Goal: Transaction & Acquisition: Subscribe to service/newsletter

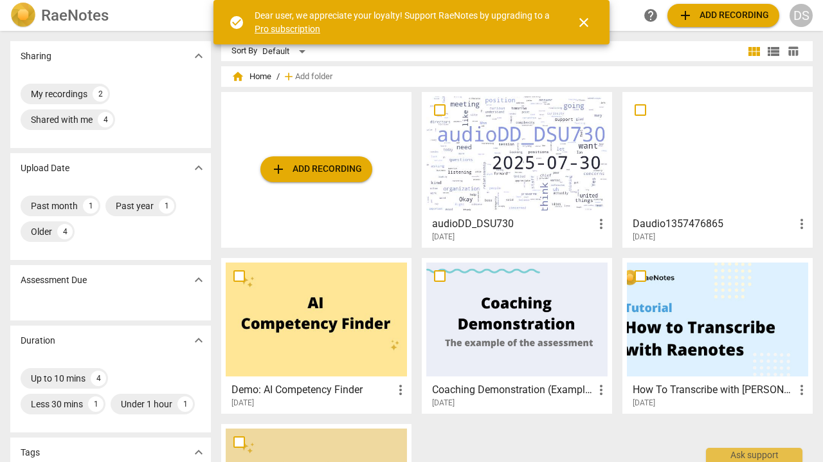
click at [281, 30] on link "Pro subscription" at bounding box center [288, 29] width 66 height 10
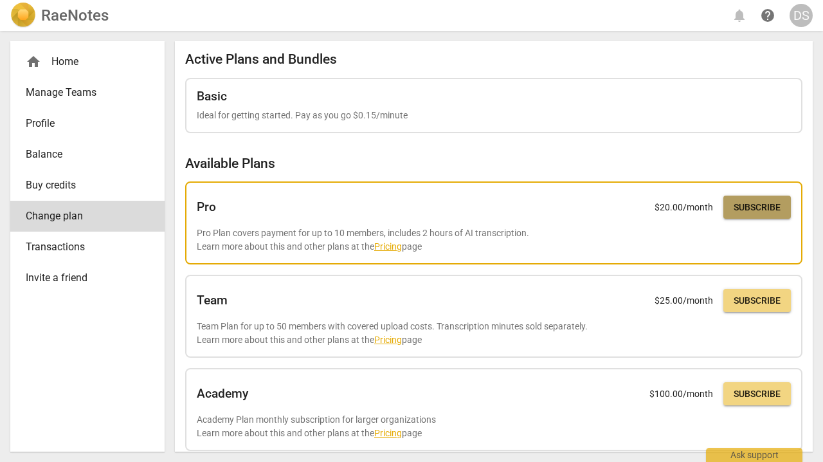
click at [752, 203] on span "Subscribe" at bounding box center [757, 207] width 47 height 13
click at [738, 210] on span "Subscribe" at bounding box center [757, 207] width 47 height 13
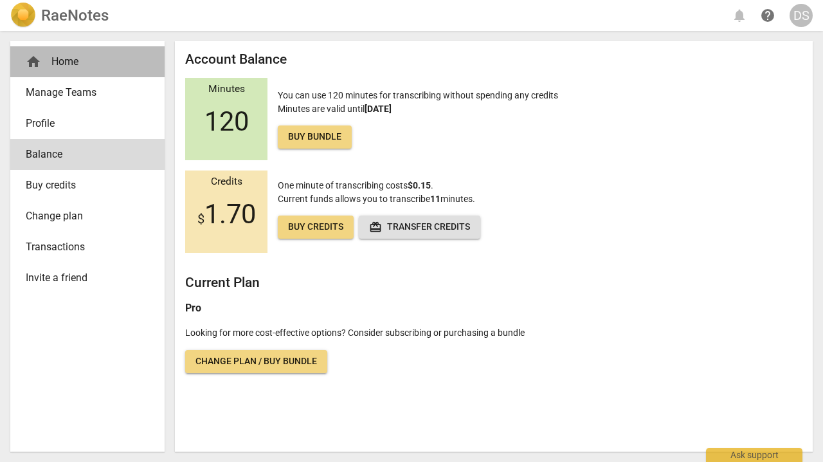
click at [51, 62] on div "home Home" at bounding box center [82, 61] width 113 height 15
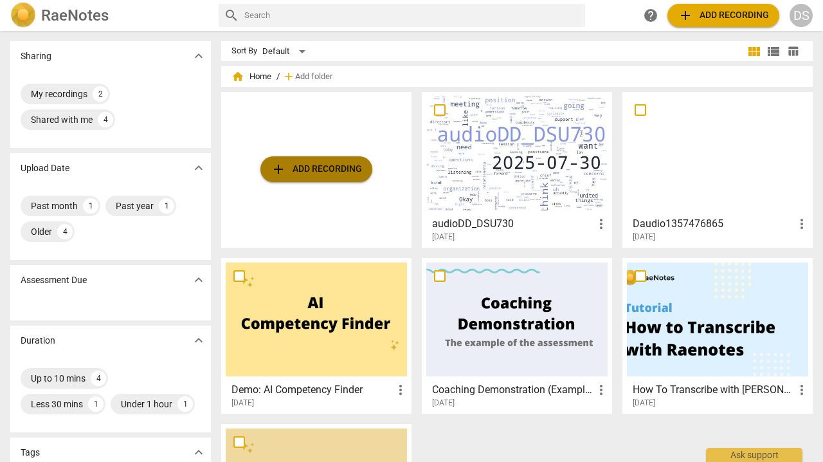
click at [306, 171] on span "add Add recording" at bounding box center [316, 168] width 91 height 15
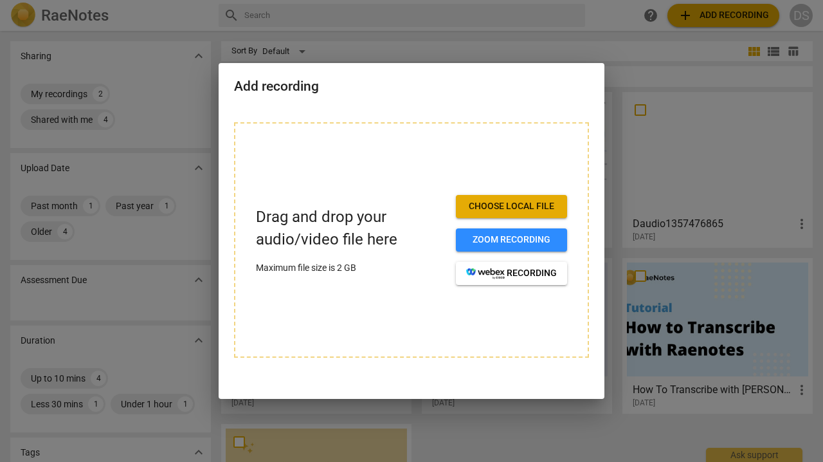
click at [511, 208] on span "Choose local file" at bounding box center [511, 206] width 91 height 13
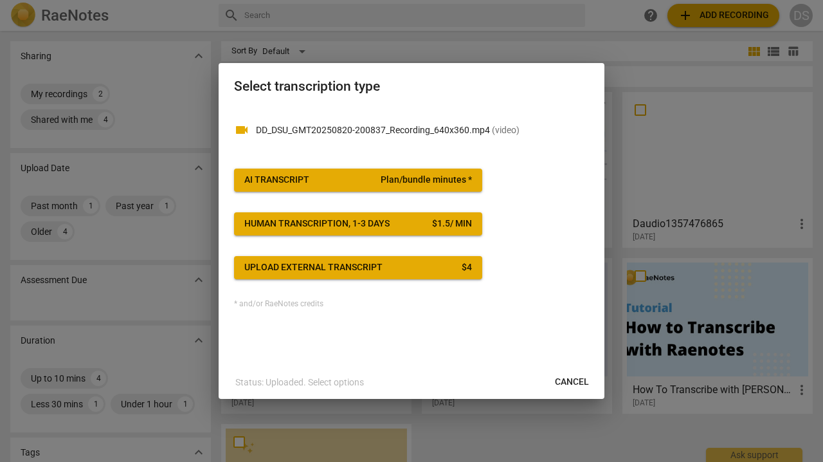
click at [389, 179] on span "Plan/bundle minutes *" at bounding box center [426, 180] width 91 height 13
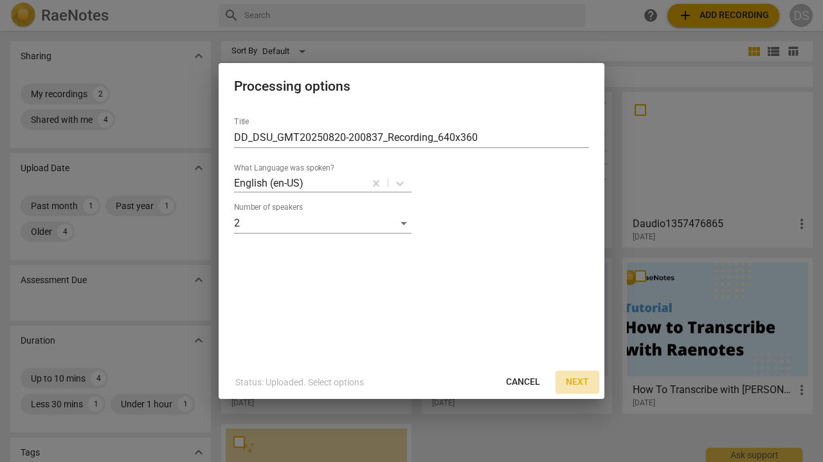
click at [580, 377] on span "Next" at bounding box center [577, 382] width 23 height 13
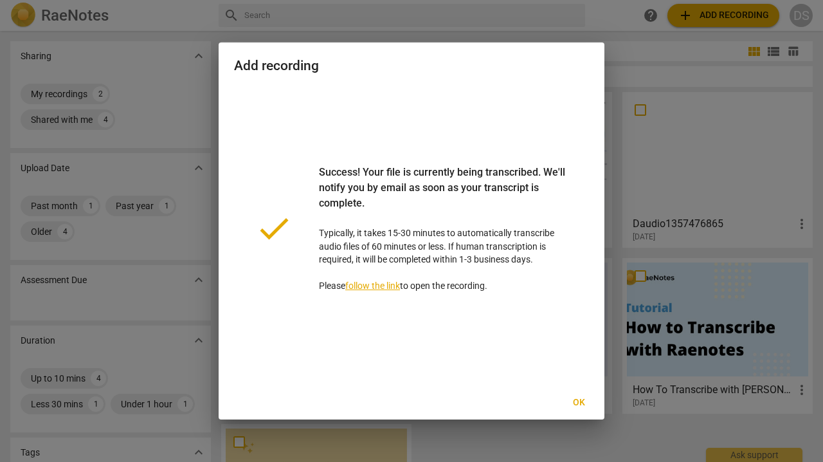
click at [576, 403] on span "Ok" at bounding box center [578, 402] width 21 height 13
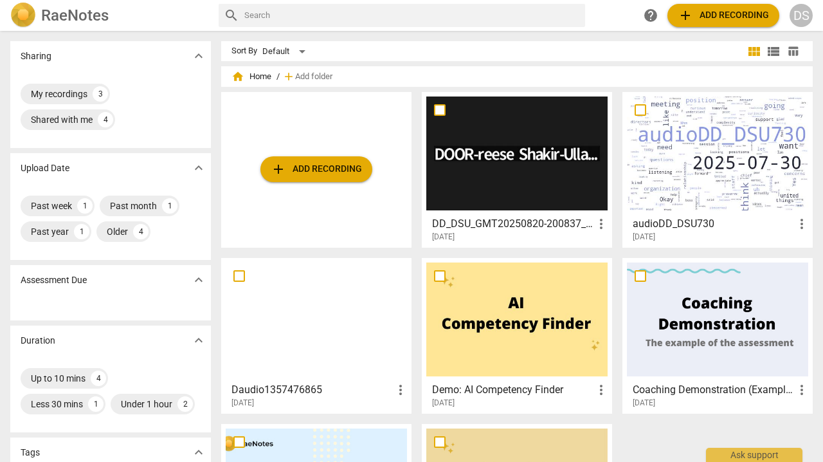
click at [310, 169] on span "add Add recording" at bounding box center [316, 168] width 91 height 15
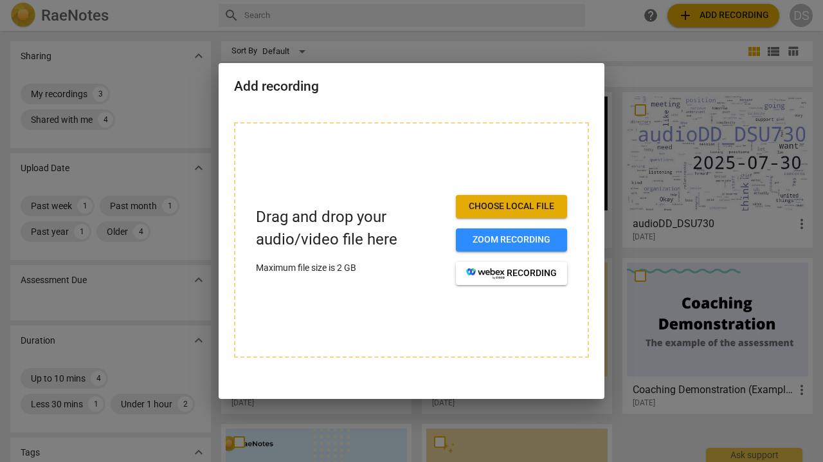
click at [496, 203] on span "Choose local file" at bounding box center [511, 206] width 91 height 13
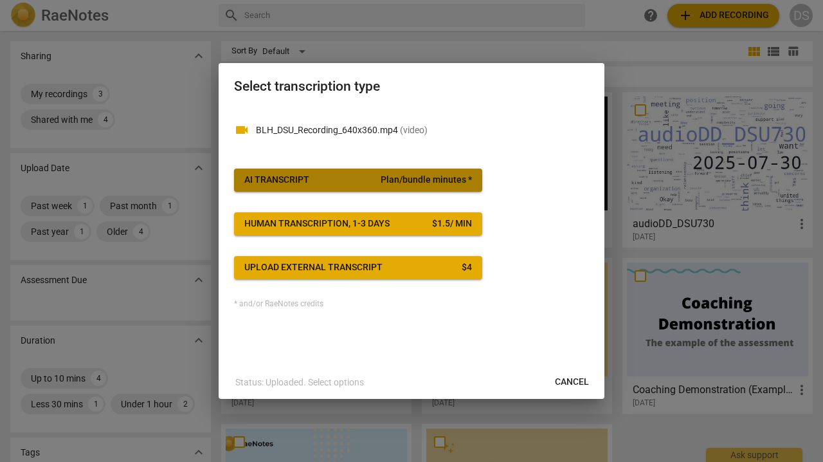
click at [319, 182] on span "AI Transcript Plan/bundle minutes *" at bounding box center [358, 180] width 228 height 13
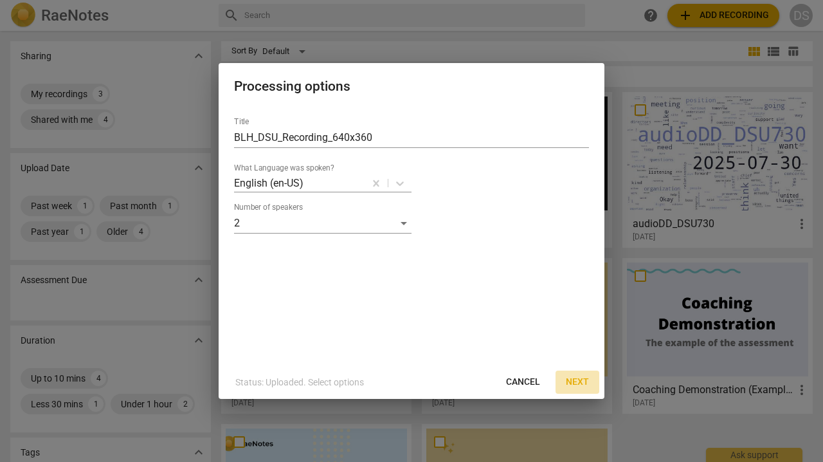
click at [584, 382] on span "Next" at bounding box center [577, 382] width 23 height 13
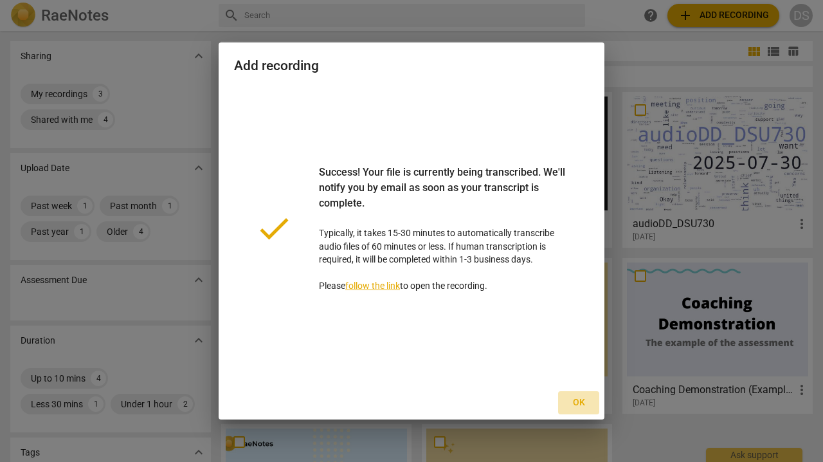
click at [582, 401] on span "Ok" at bounding box center [578, 402] width 21 height 13
